Goal: Task Accomplishment & Management: Complete application form

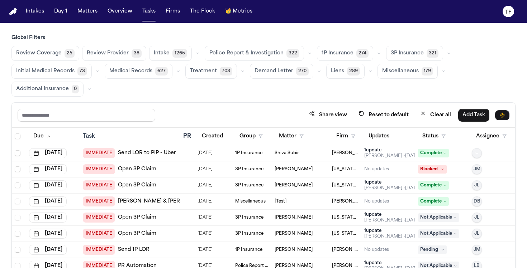
click at [81, 18] on nav "Intakes Day 1 Matters Overview Tasks Firms The Flock 👑 Metrics TF" at bounding box center [263, 11] width 527 height 23
click at [83, 16] on button "Matters" at bounding box center [88, 11] width 26 height 13
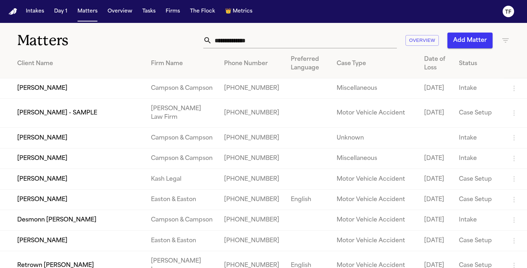
click at [219, 48] on input "text" at bounding box center [304, 41] width 185 height 16
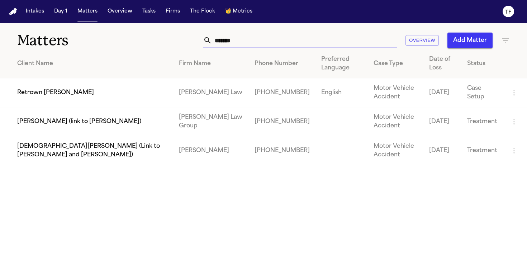
type input "*******"
click at [107, 101] on td "Retrown [PERSON_NAME]" at bounding box center [86, 92] width 173 height 29
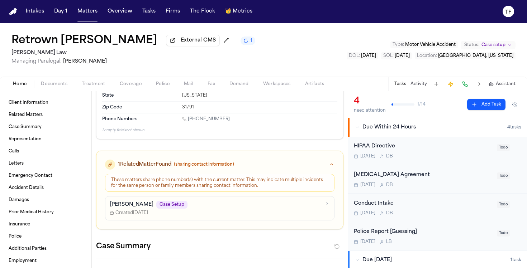
scroll to position [2, 0]
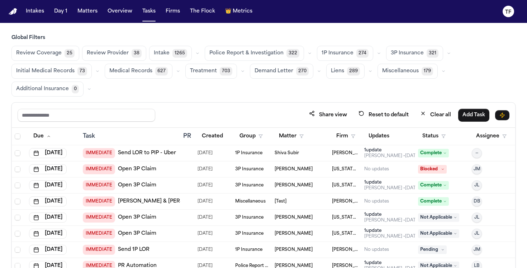
click at [85, 11] on button "Matters" at bounding box center [88, 11] width 26 height 13
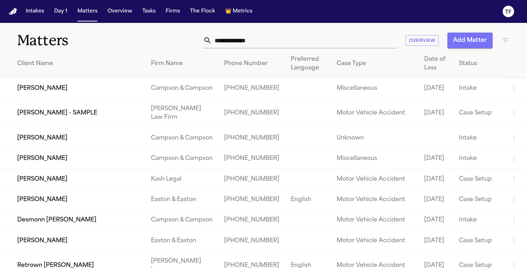
click at [468, 47] on button "Add Matter" at bounding box center [469, 41] width 45 height 16
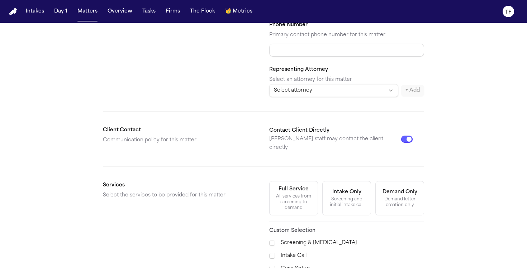
scroll to position [243, 0]
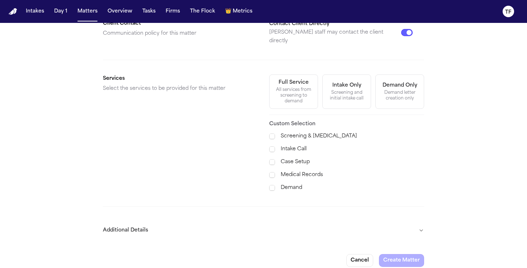
click at [297, 87] on div "All services from screening to demand" at bounding box center [293, 95] width 39 height 17
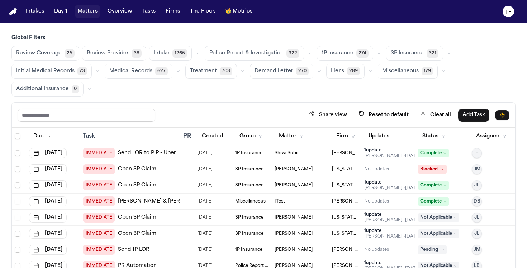
click at [95, 9] on button "Matters" at bounding box center [88, 11] width 26 height 13
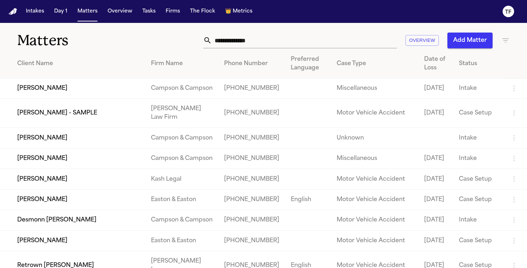
click at [473, 40] on button "Add Matter" at bounding box center [469, 41] width 45 height 16
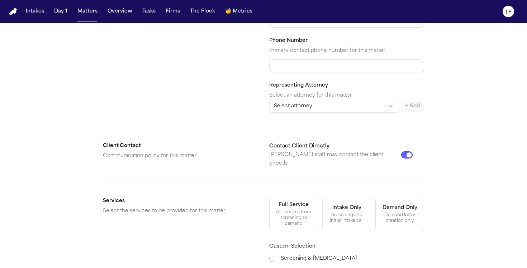
scroll to position [243, 0]
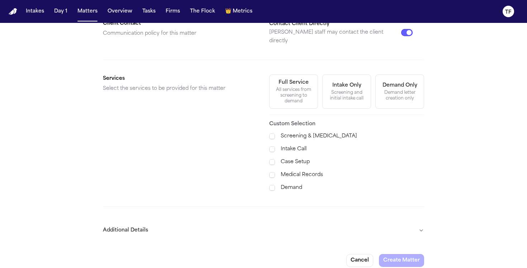
click at [417, 222] on button "Additional Details" at bounding box center [263, 230] width 321 height 19
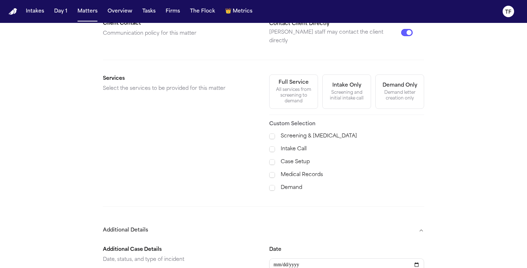
click at [417, 222] on button "Additional Details" at bounding box center [263, 230] width 321 height 19
